Goal: Complete application form

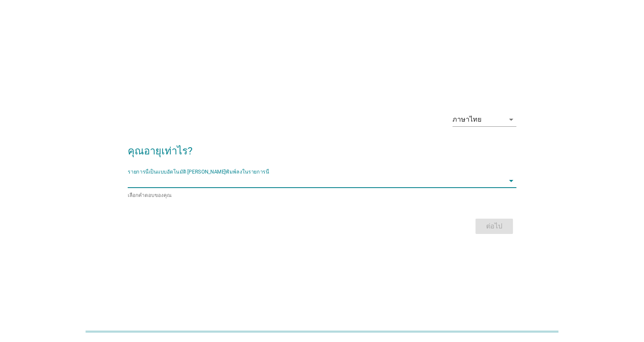
click at [256, 180] on input "รายการนี้เป็นแบบอัตโนมัติ คุณสามารถพิมพ์ลงในรายการนี้" at bounding box center [316, 181] width 376 height 14
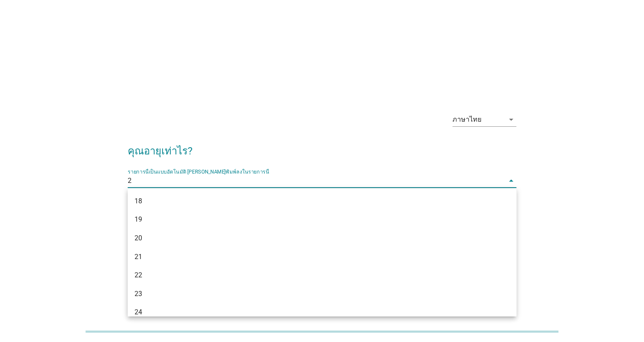
type input "28"
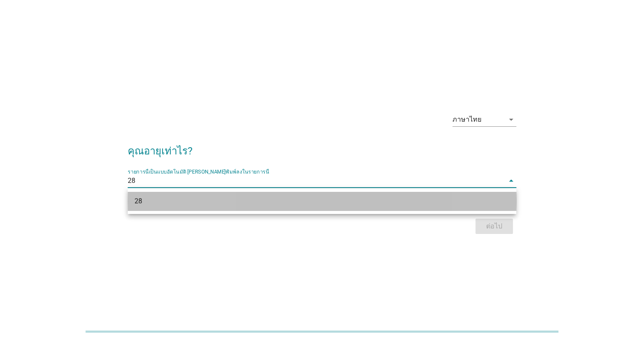
drag, startPoint x: 434, startPoint y: 204, endPoint x: 473, endPoint y: 215, distance: 40.8
click at [435, 204] on div "28" at bounding box center [306, 201] width 344 height 10
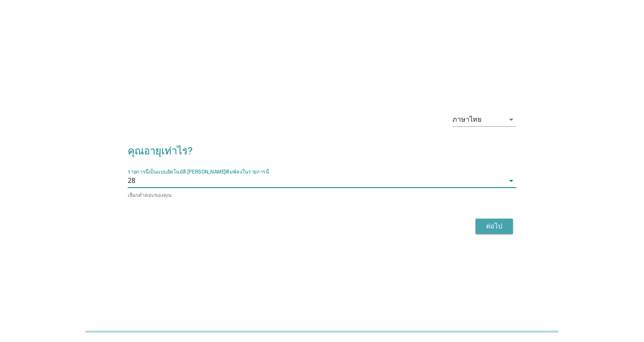
click at [488, 226] on div "ต่อไป" at bounding box center [494, 226] width 24 height 10
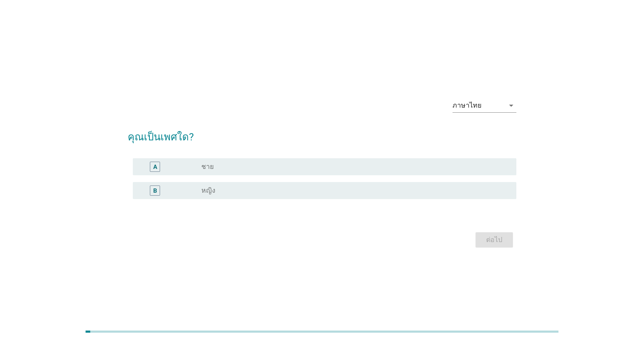
click at [207, 190] on label "หญิง" at bounding box center [208, 190] width 14 height 9
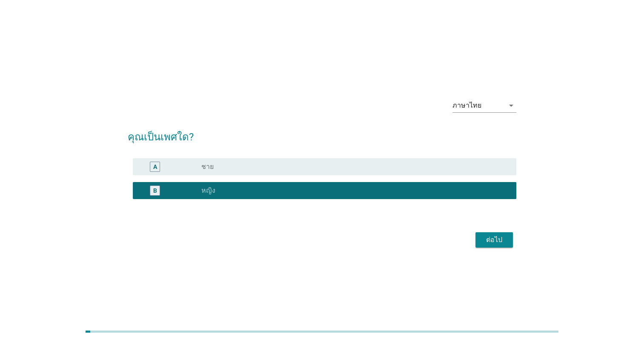
click at [495, 242] on div "ต่อไป" at bounding box center [494, 240] width 24 height 10
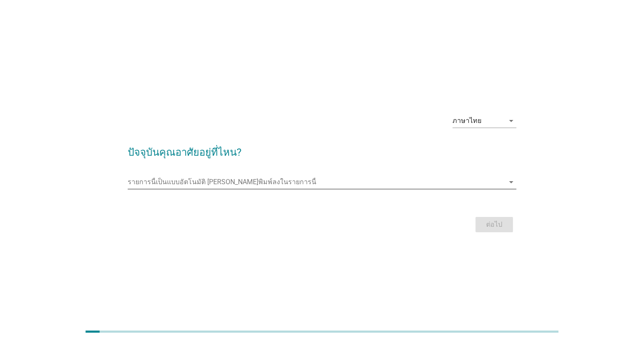
click at [332, 181] on input "รายการนี้เป็นแบบอัตโนมัติ คุณสามารถพิมพ์ลงในรายการนี้" at bounding box center [316, 182] width 376 height 14
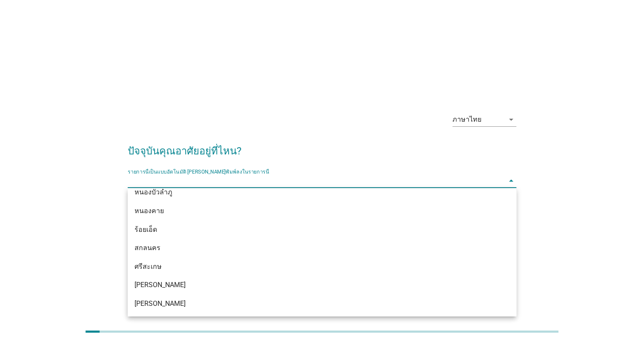
scroll to position [425, 0]
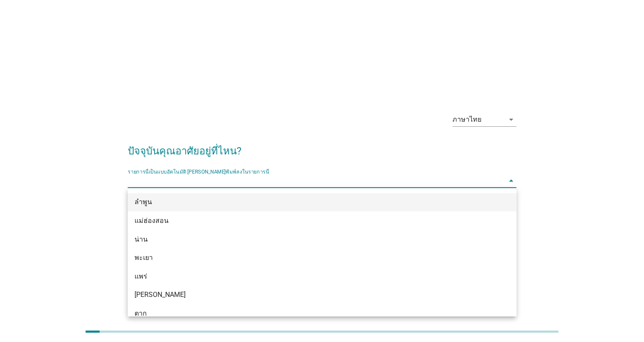
click at [256, 205] on div "ลำพูน" at bounding box center [306, 202] width 344 height 10
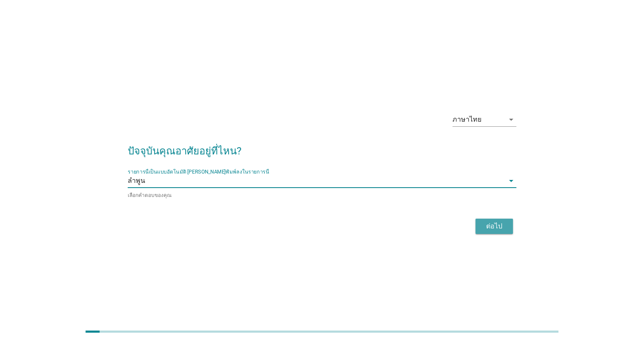
click at [496, 223] on div "ต่อไป" at bounding box center [494, 226] width 24 height 10
